Goal: Task Accomplishment & Management: Use online tool/utility

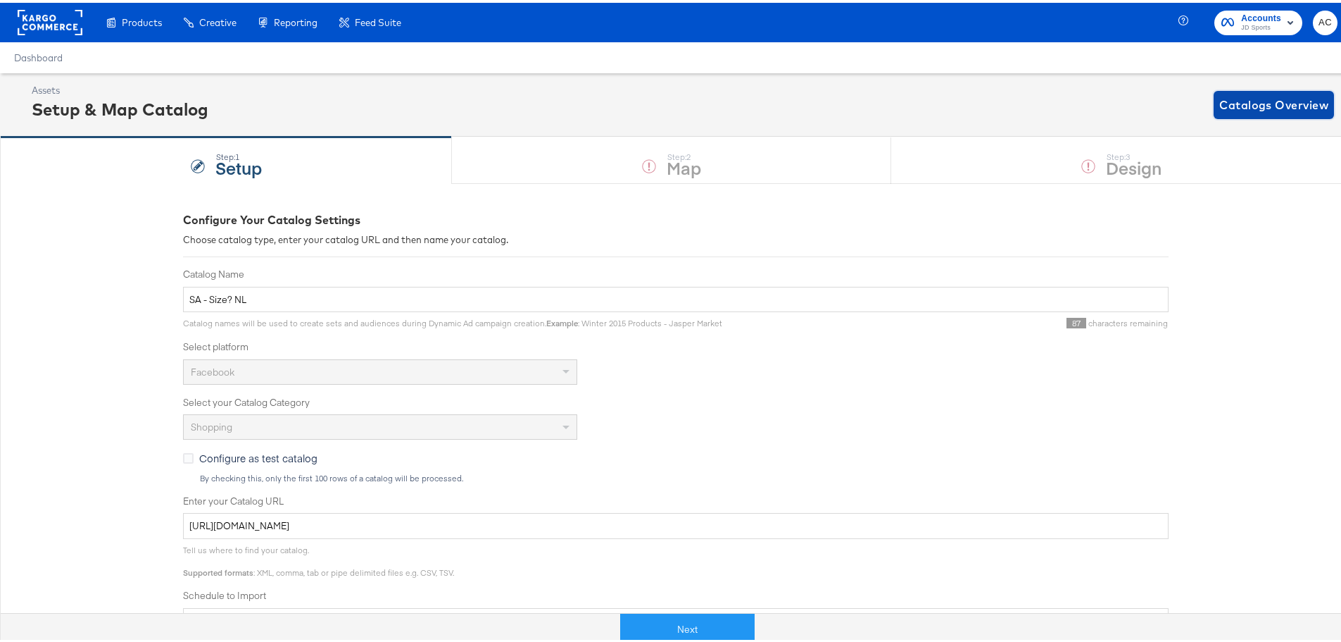
click at [1271, 110] on span "Catalogs Overview" at bounding box center [1274, 102] width 109 height 20
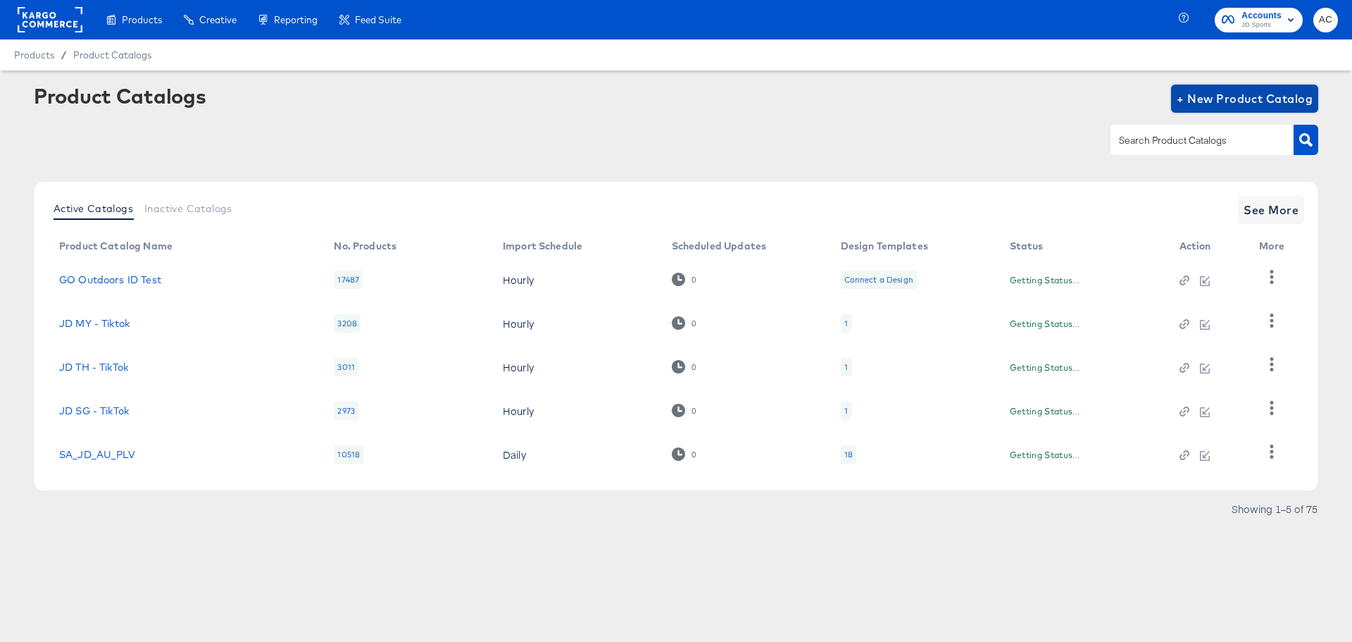
click at [1209, 94] on span "+ New Product Catalog" at bounding box center [1245, 99] width 136 height 20
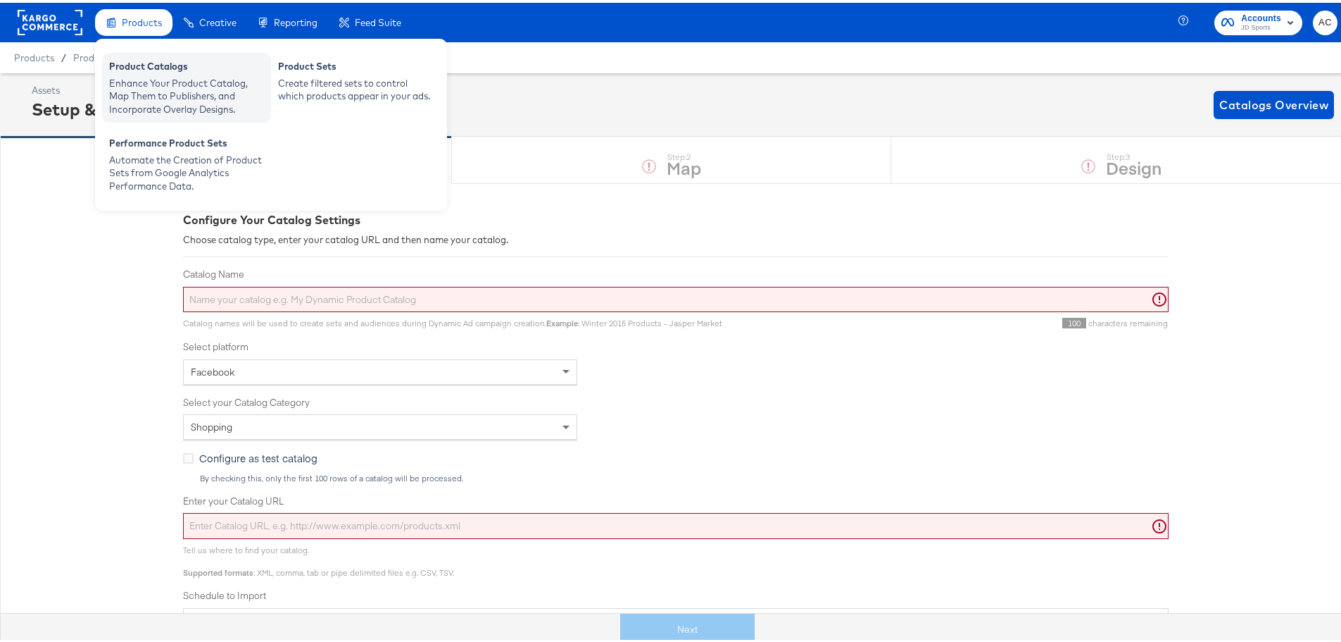
click at [170, 65] on div "Product Catalogs" at bounding box center [186, 65] width 155 height 17
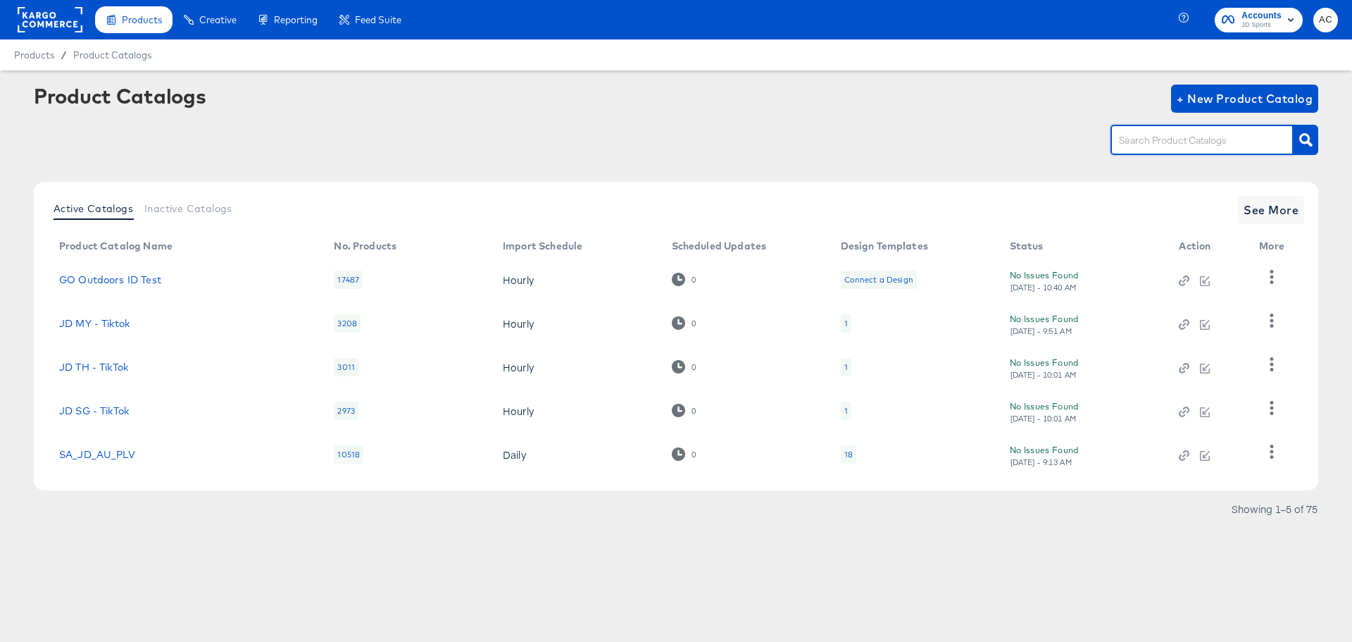
click at [1139, 138] on input "text" at bounding box center [1191, 140] width 150 height 16
type input "size"
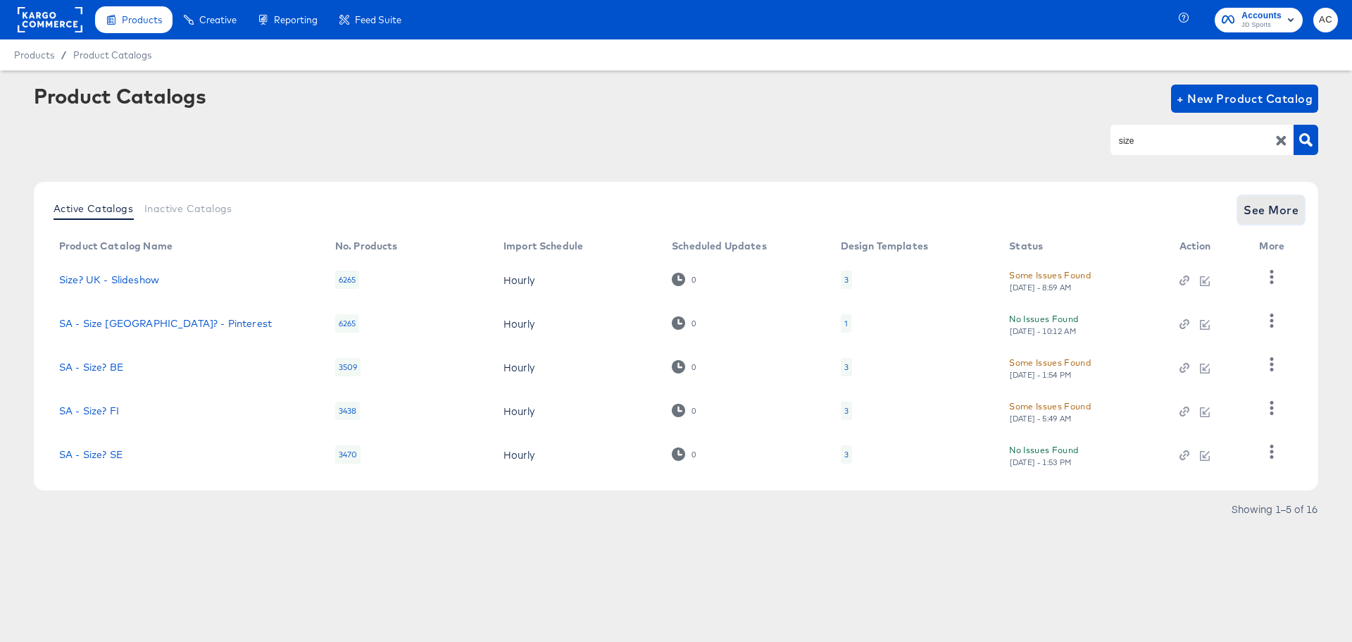
click at [1291, 204] on span "See More" at bounding box center [1271, 210] width 55 height 20
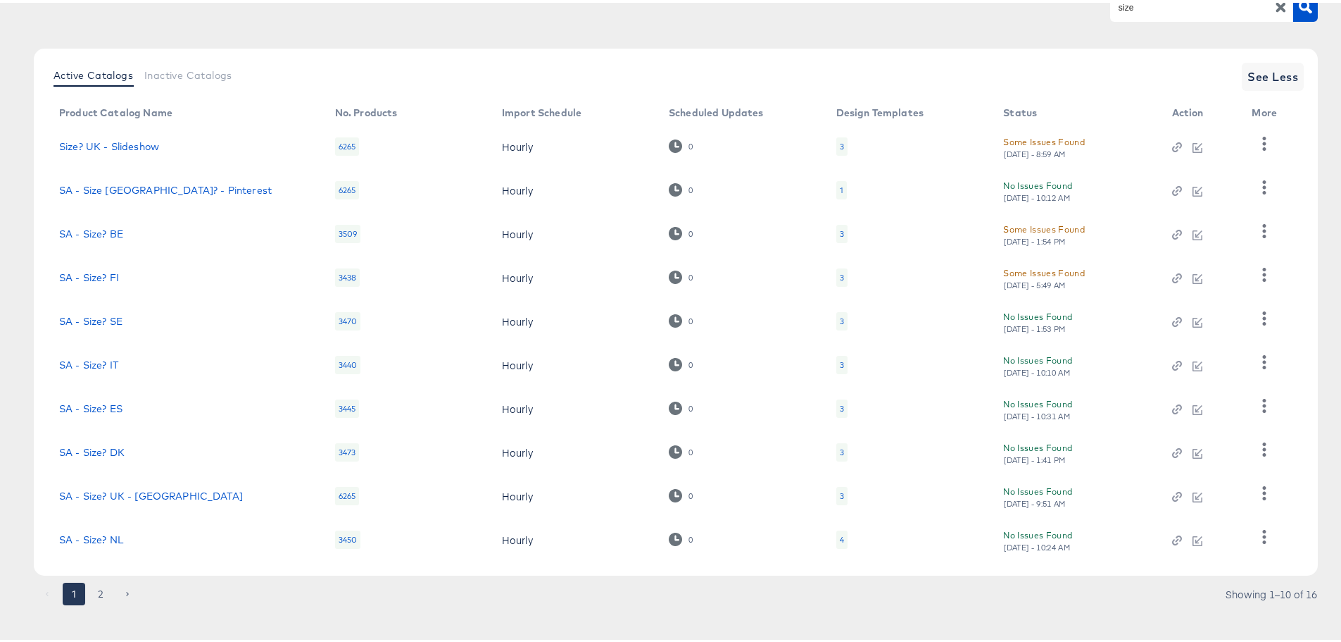
scroll to position [146, 0]
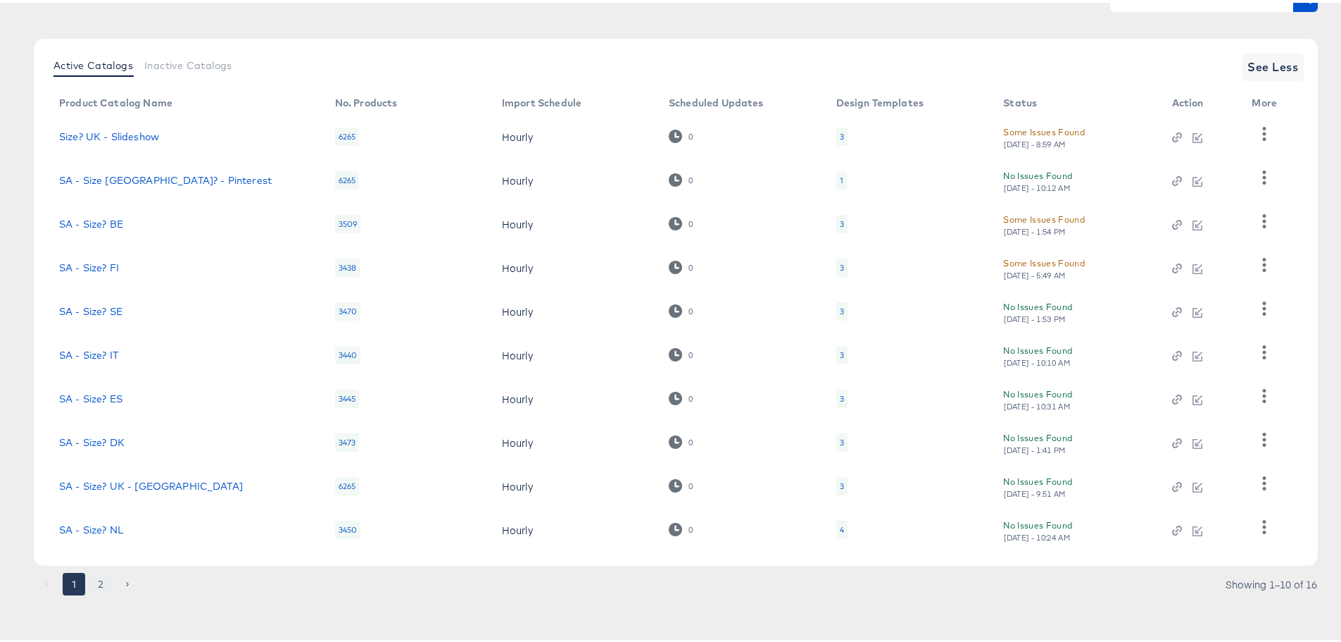
click at [99, 580] on button "2" at bounding box center [100, 581] width 23 height 23
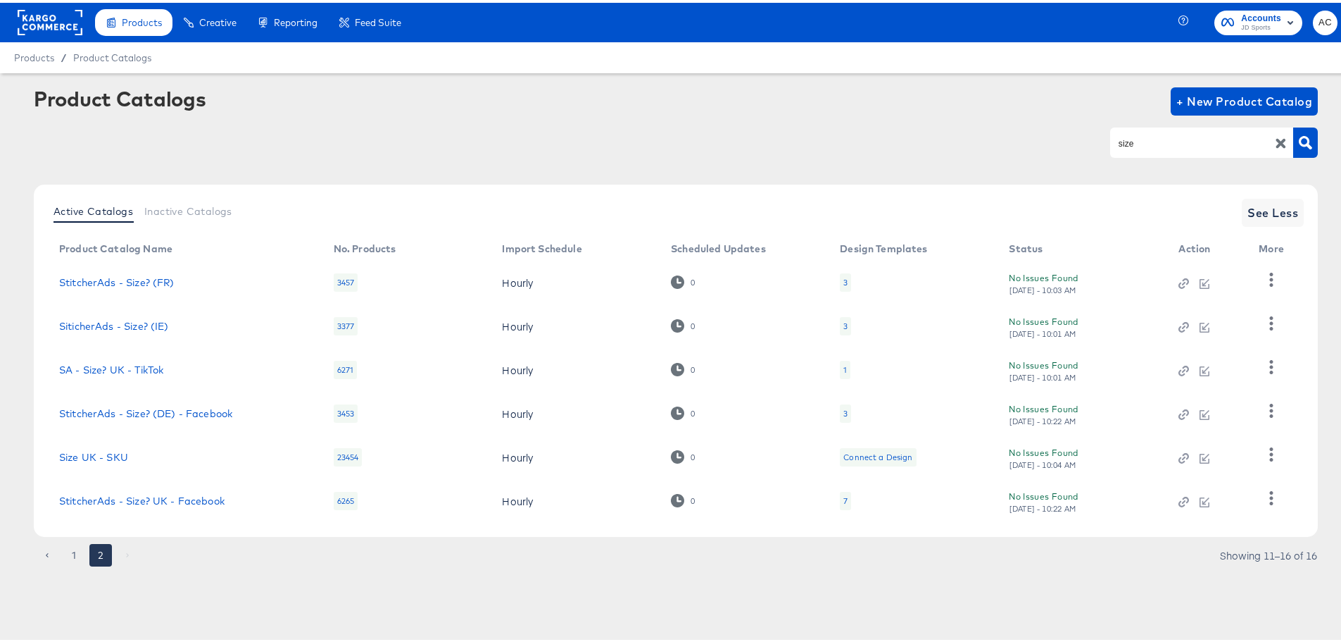
scroll to position [0, 0]
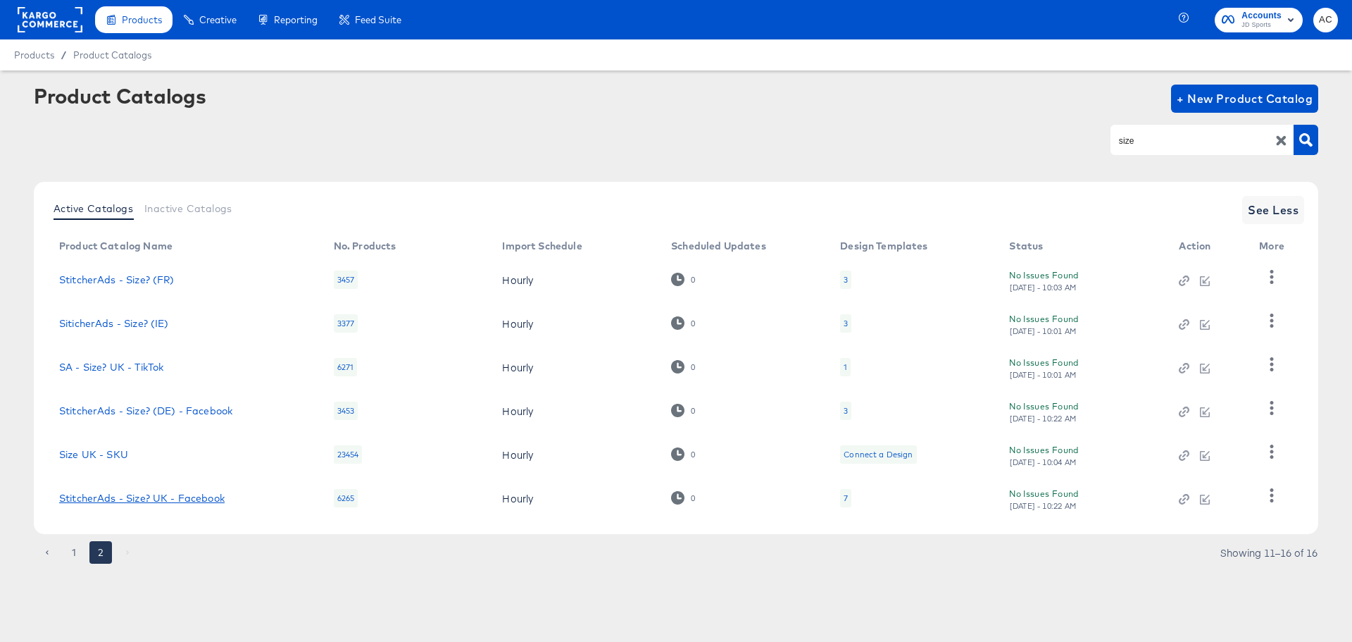
click at [158, 502] on link "StitcherAds - Size? UK - Facebook" at bounding box center [141, 497] width 165 height 11
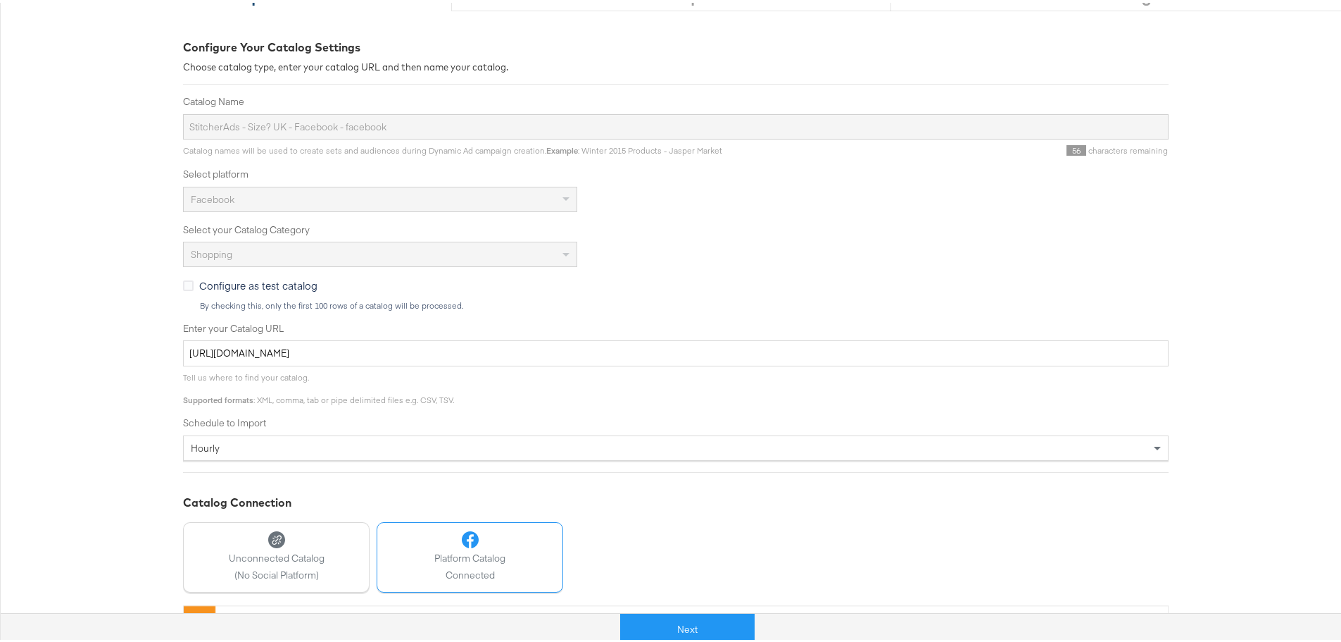
scroll to position [281, 0]
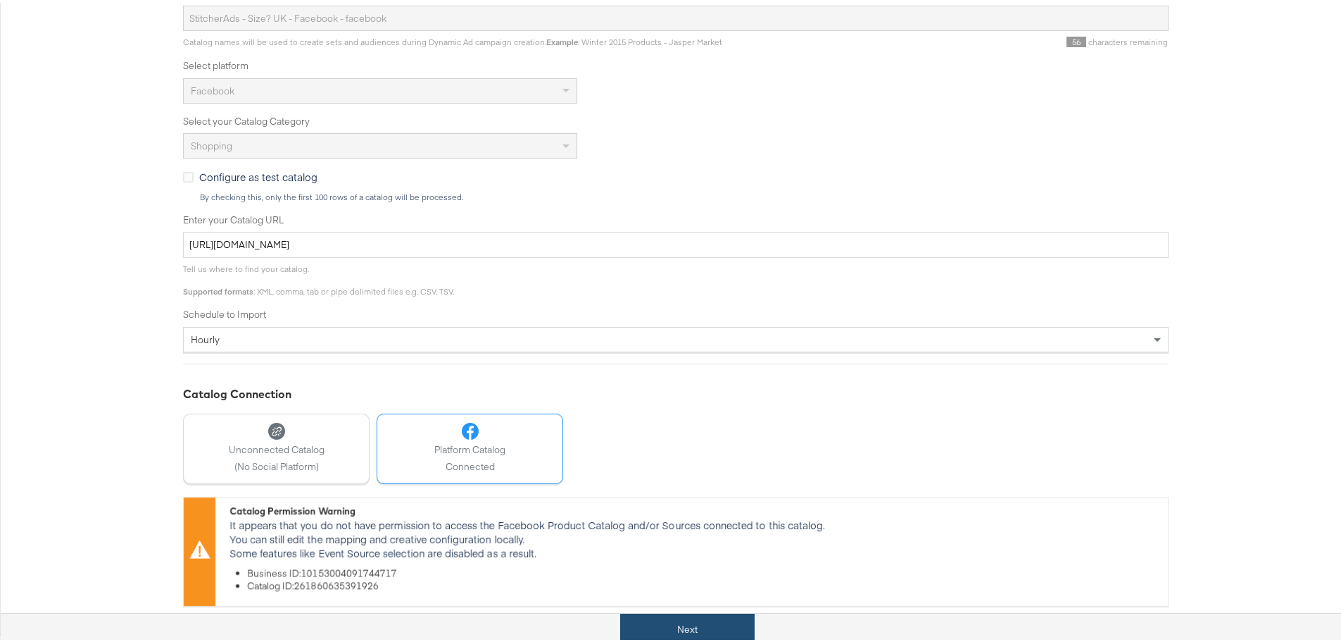
click at [718, 613] on button "Next" at bounding box center [687, 627] width 134 height 32
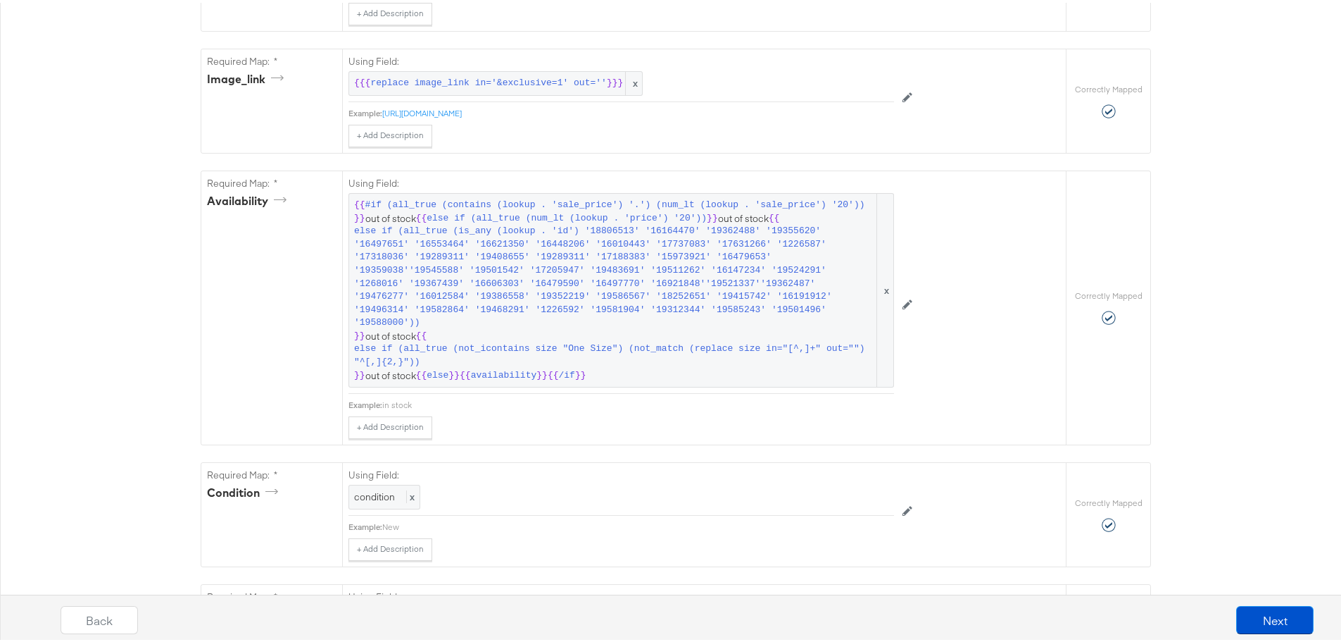
scroll to position [1197, 0]
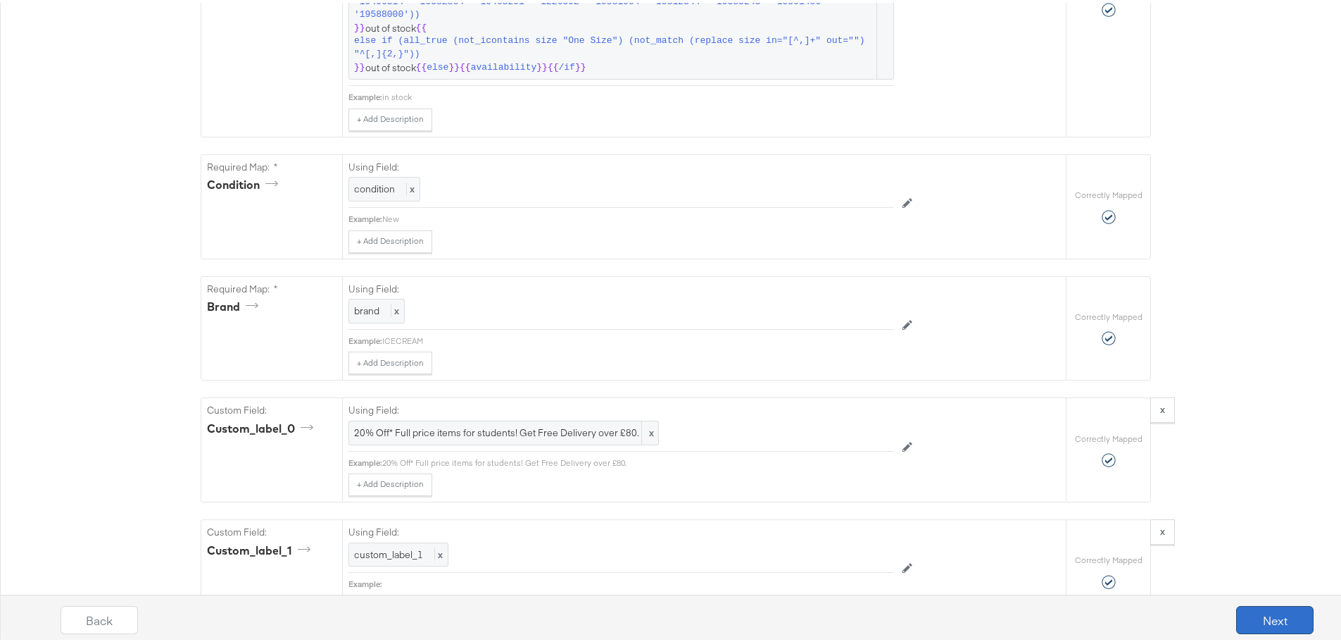
click at [1270, 621] on button "Next" at bounding box center [1275, 617] width 77 height 28
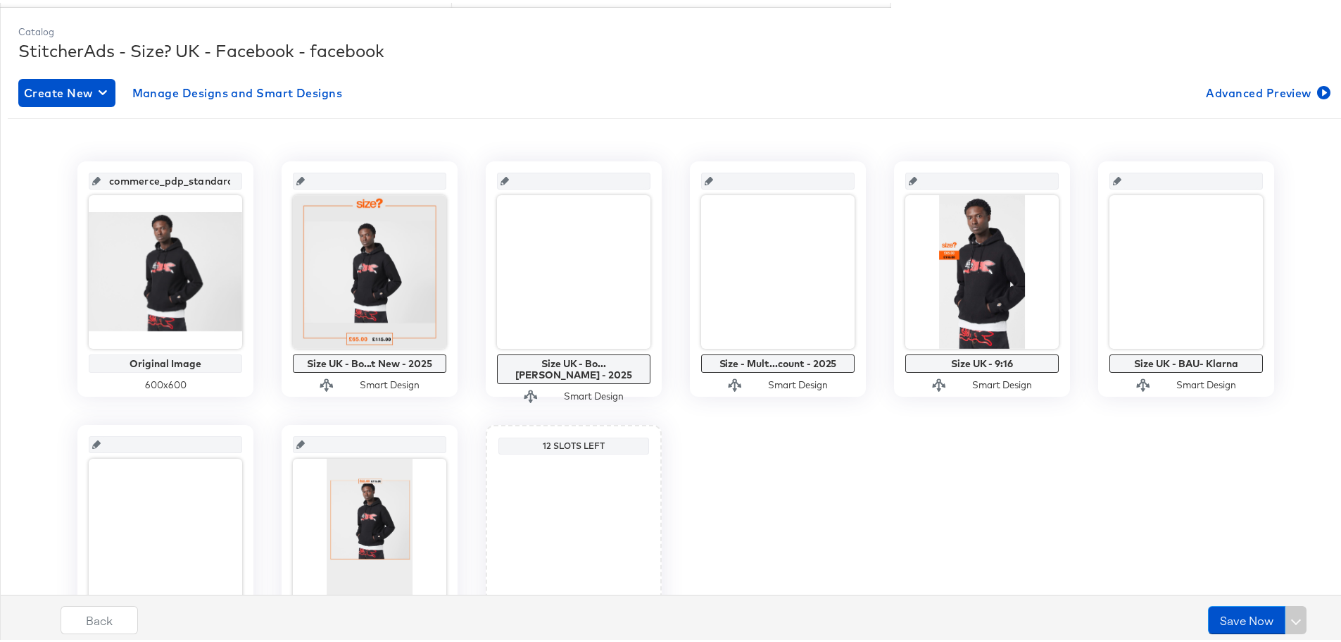
scroll to position [246, 0]
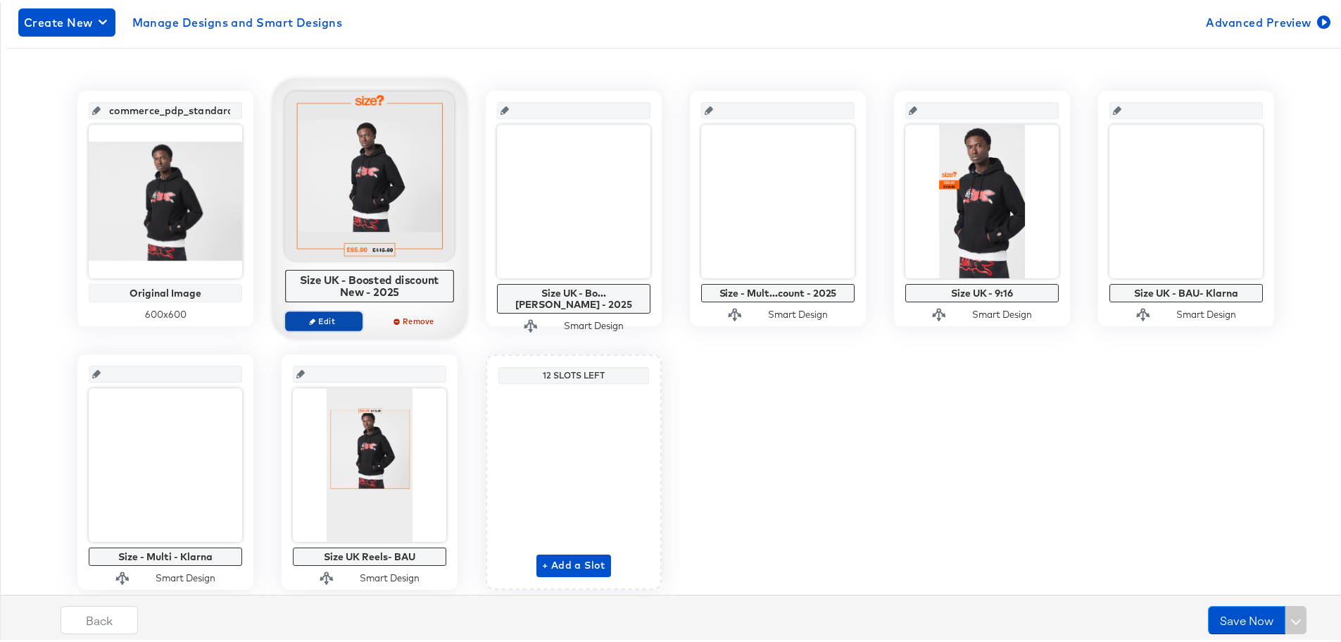
click at [329, 320] on span "Edit" at bounding box center [324, 318] width 65 height 11
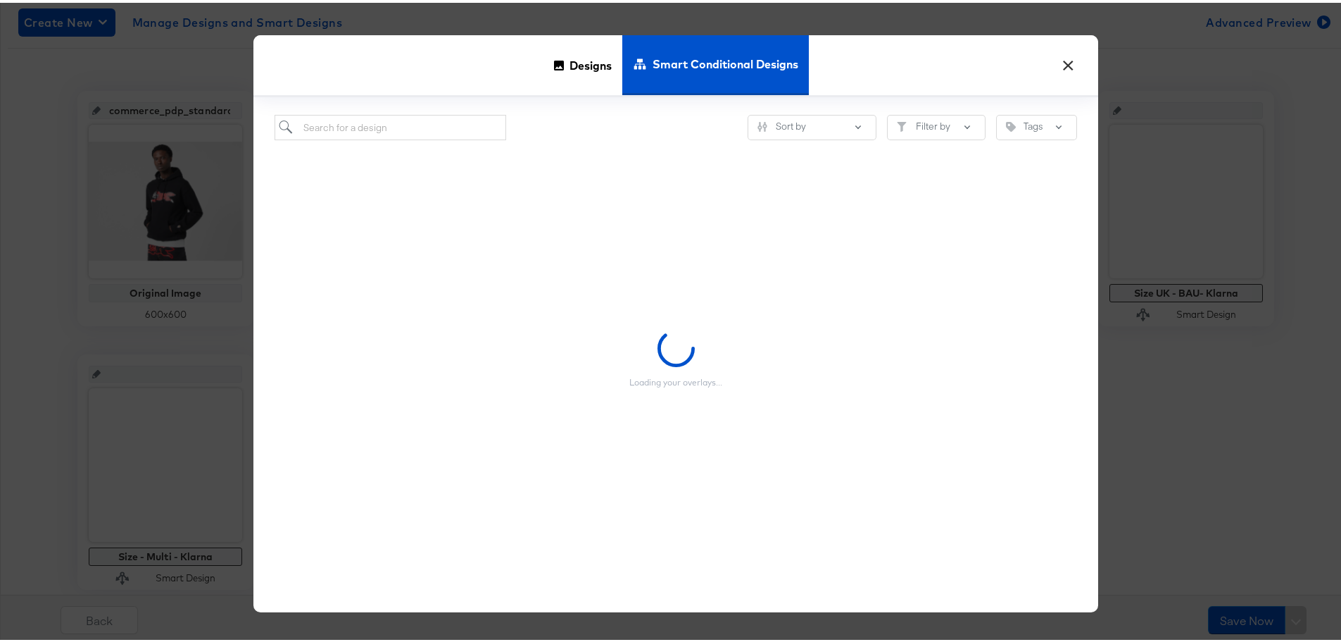
click at [370, 144] on div "Loading your overlays..." at bounding box center [676, 355] width 803 height 437
click at [373, 132] on input "search" at bounding box center [391, 125] width 232 height 26
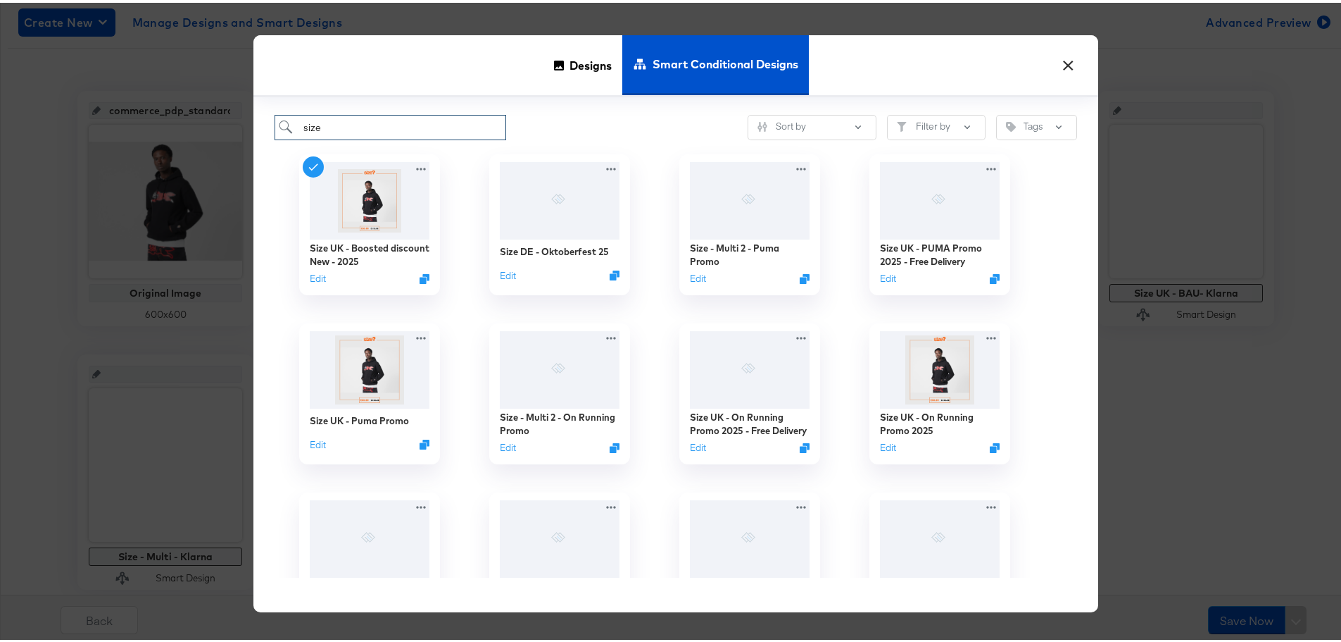
type input "size"
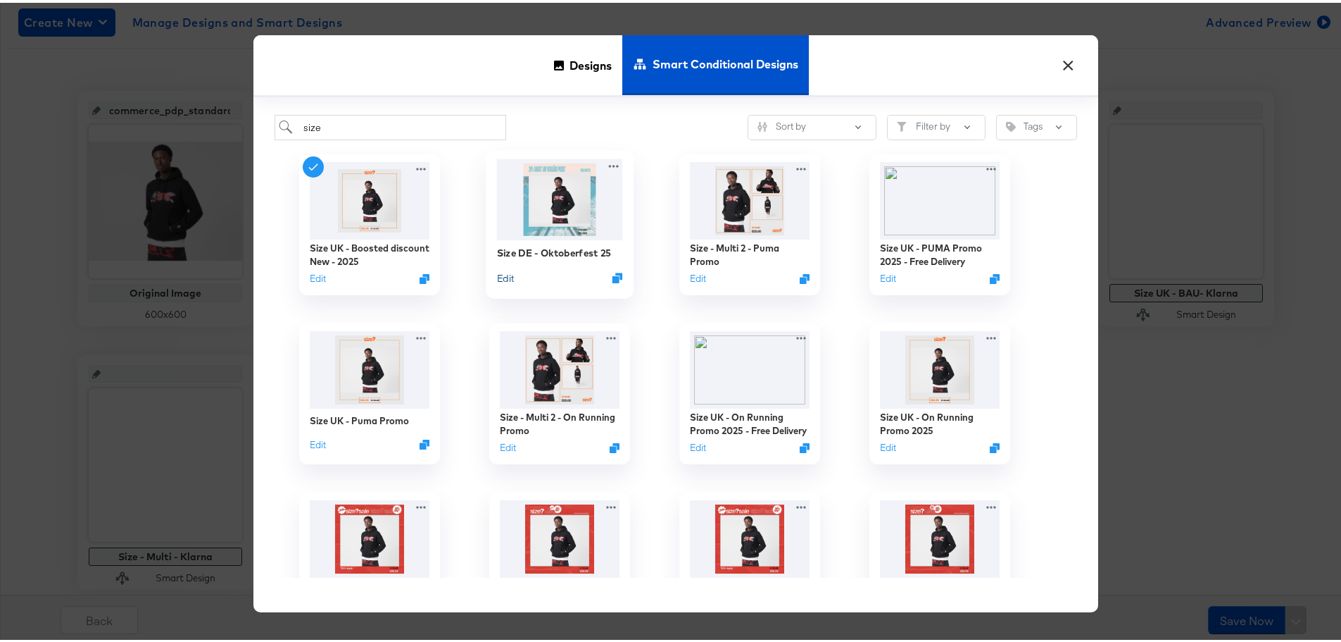
click at [497, 278] on button "Edit" at bounding box center [505, 274] width 17 height 13
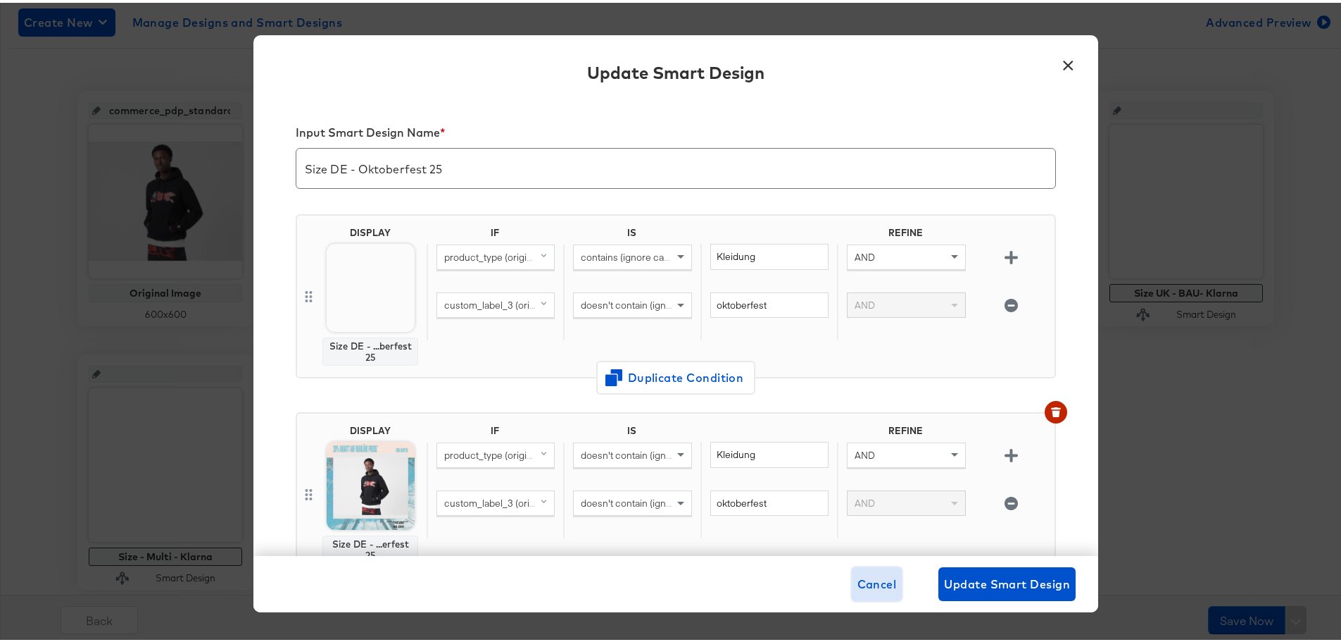
click at [861, 575] on span "Cancel" at bounding box center [877, 581] width 39 height 20
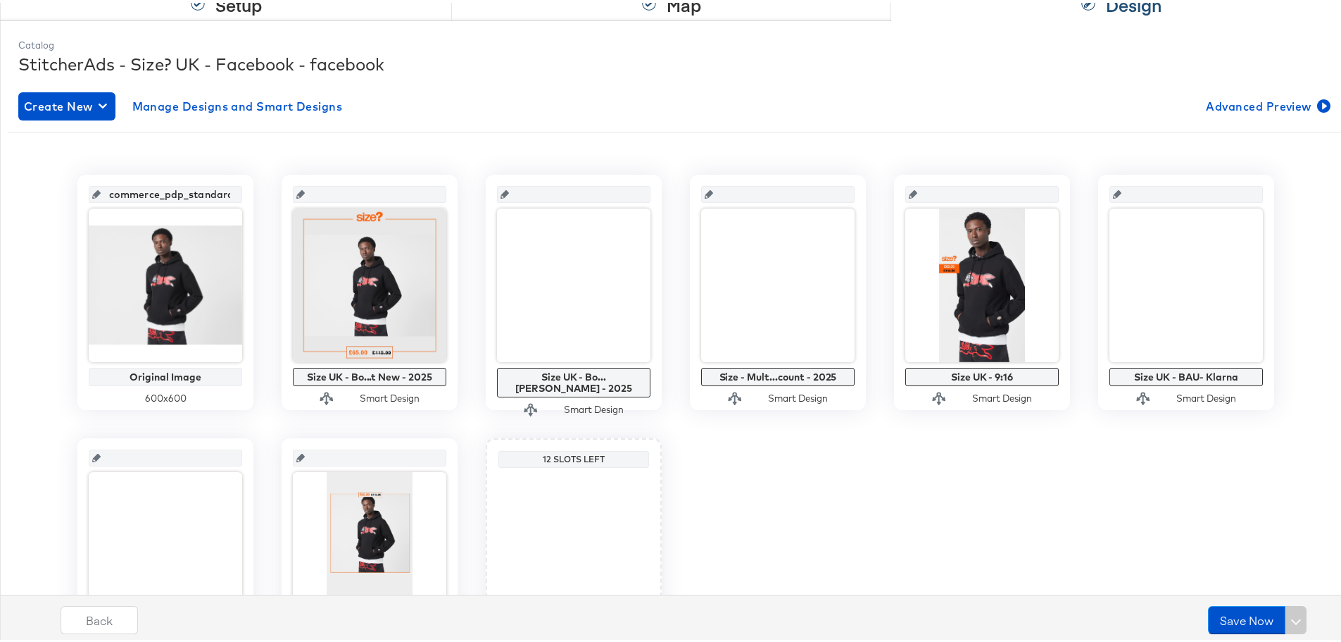
scroll to position [294, 0]
